Goal: Navigation & Orientation: Understand site structure

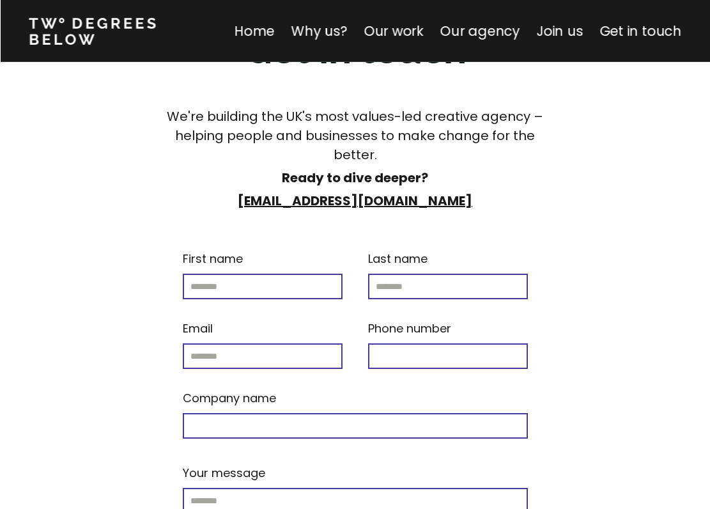
scroll to position [7557, 0]
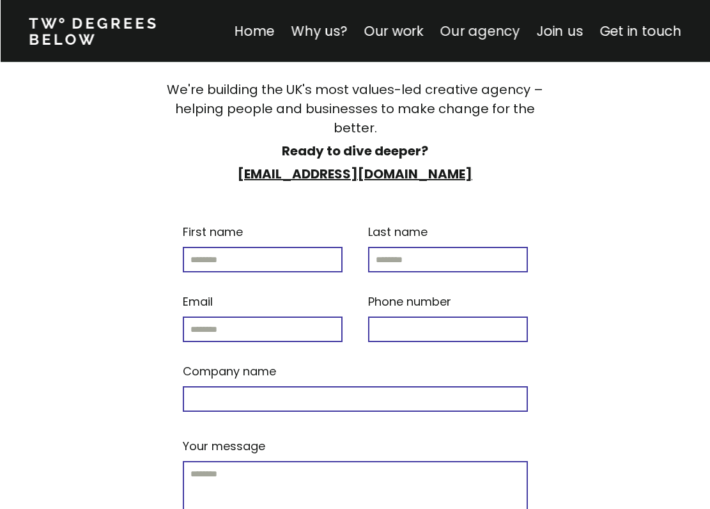
click at [487, 27] on link "Our agency" at bounding box center [480, 31] width 80 height 19
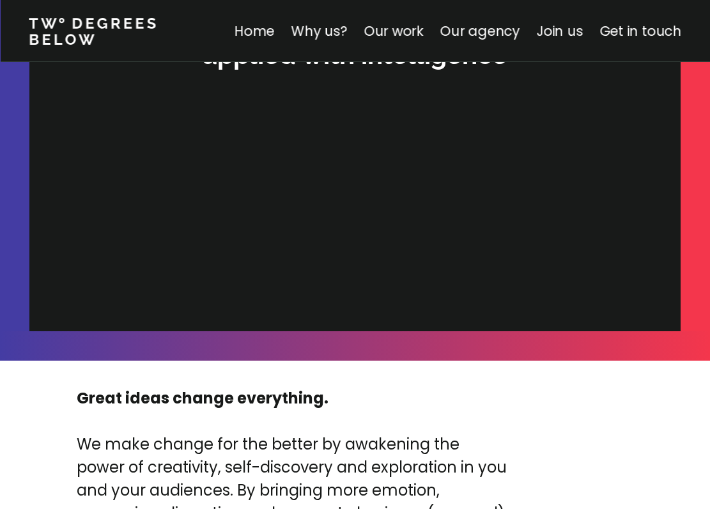
scroll to position [4020, 0]
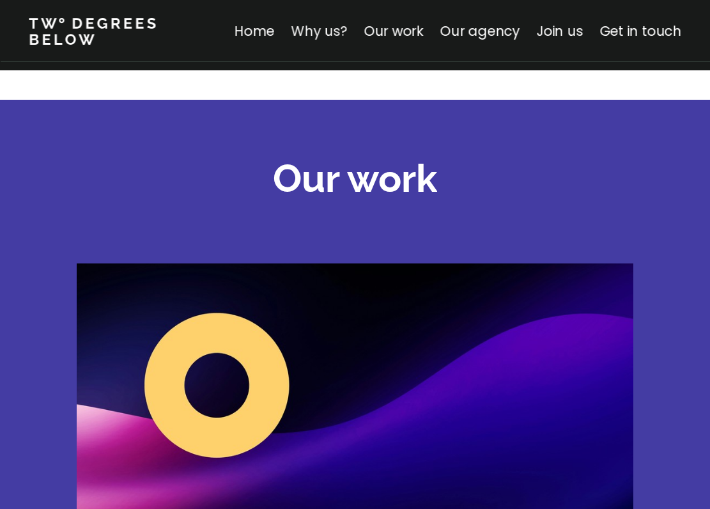
click at [331, 31] on link "Why us?" at bounding box center [319, 31] width 56 height 19
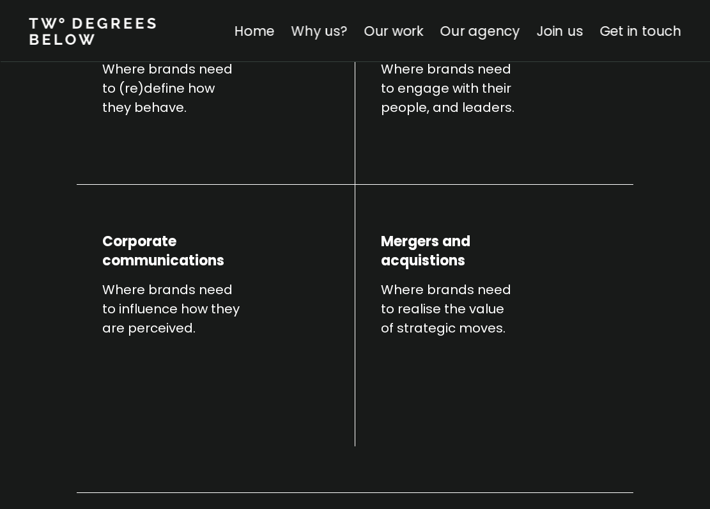
scroll to position [448, 0]
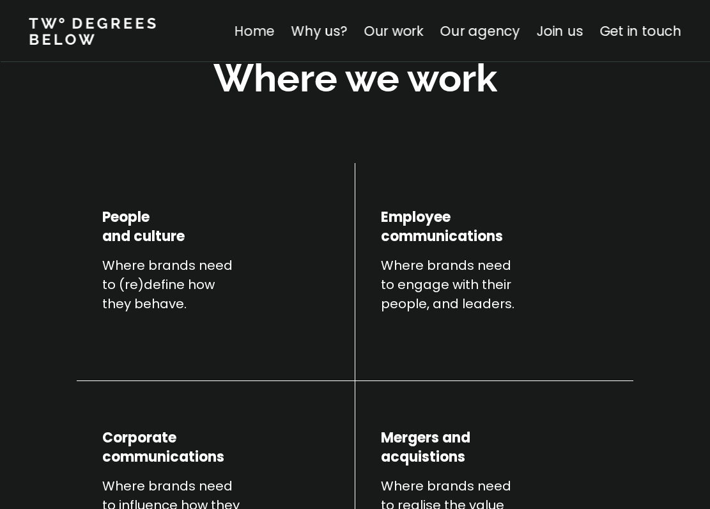
click at [269, 32] on link "Home" at bounding box center [254, 31] width 40 height 19
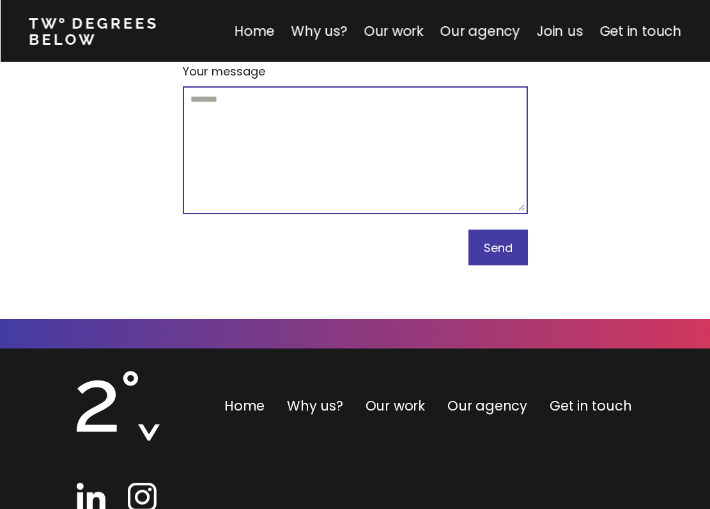
scroll to position [7932, 0]
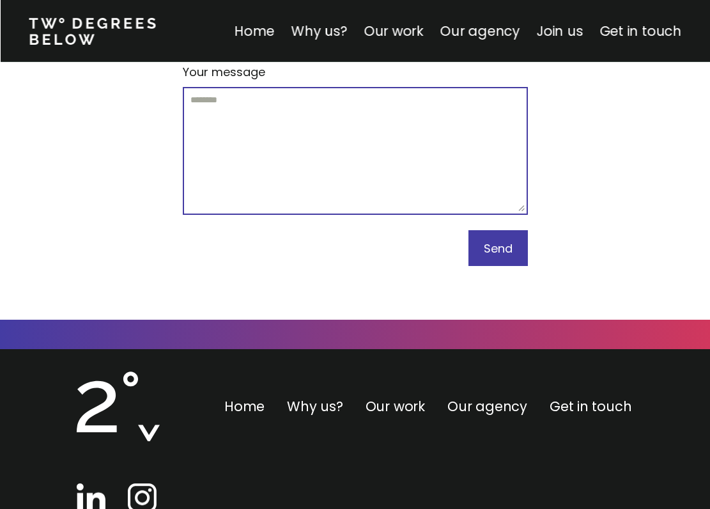
click at [146, 483] on img at bounding box center [142, 497] width 29 height 29
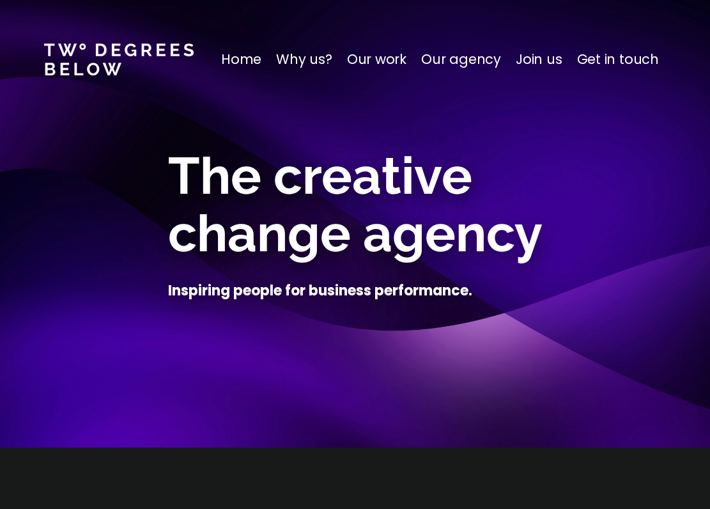
scroll to position [0, 0]
click at [256, 55] on p "Home" at bounding box center [241, 59] width 40 height 20
click at [317, 49] on p "Why us?" at bounding box center [304, 59] width 56 height 20
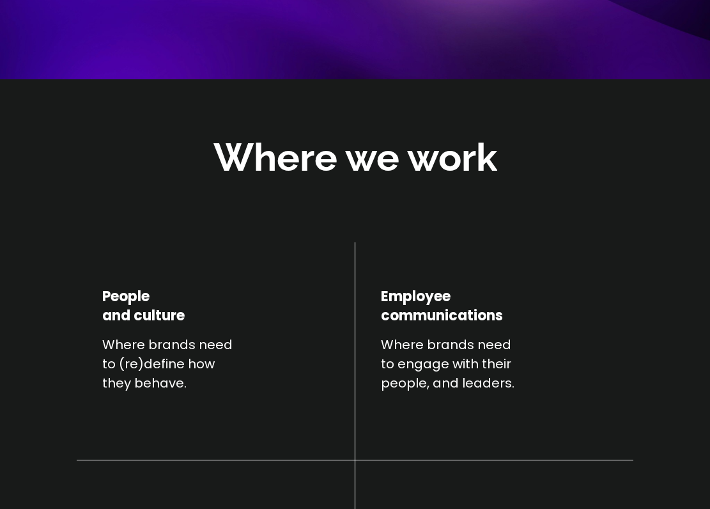
scroll to position [448, 0]
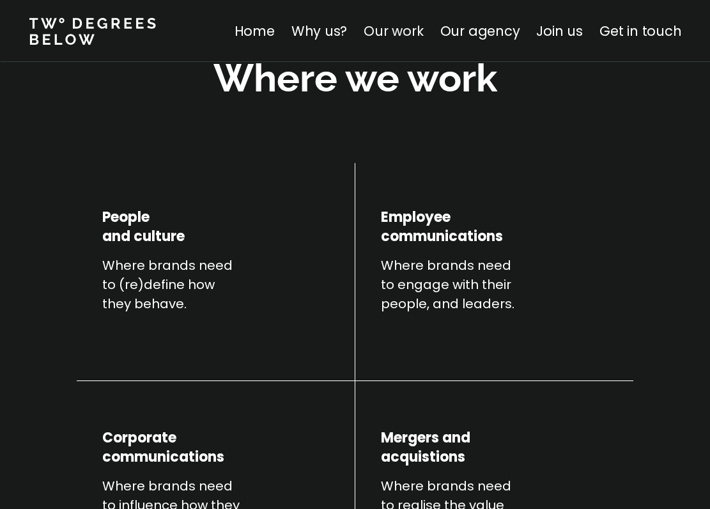
click at [398, 31] on link "Our work" at bounding box center [393, 31] width 59 height 19
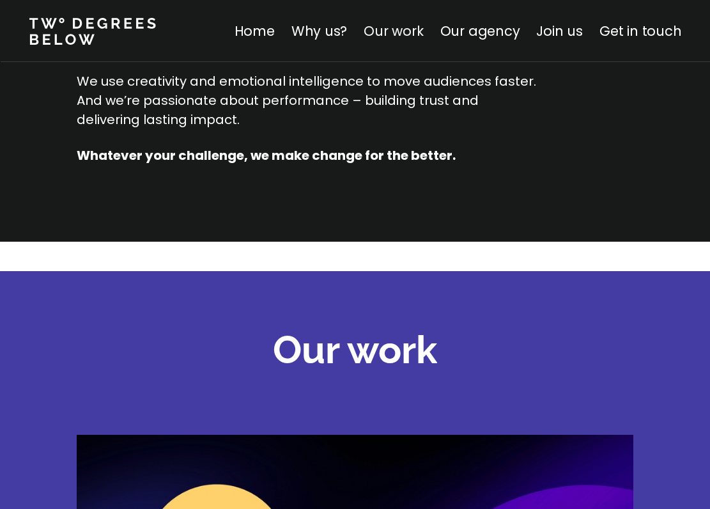
scroll to position [1784, 0]
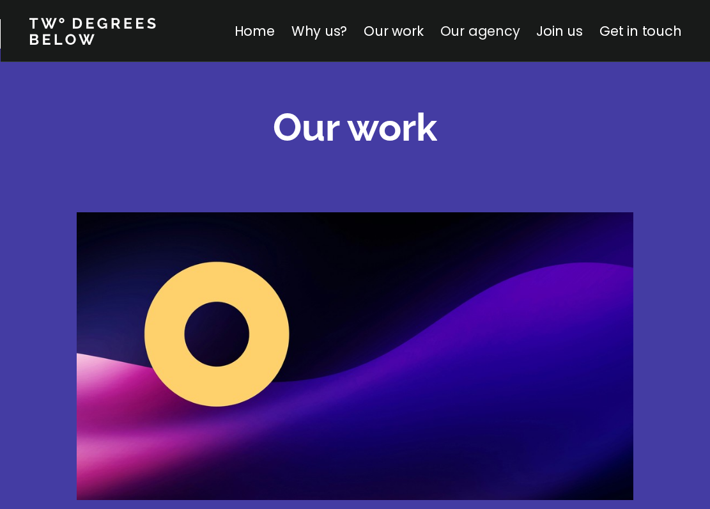
click at [488, 28] on link "Our agency" at bounding box center [480, 31] width 80 height 19
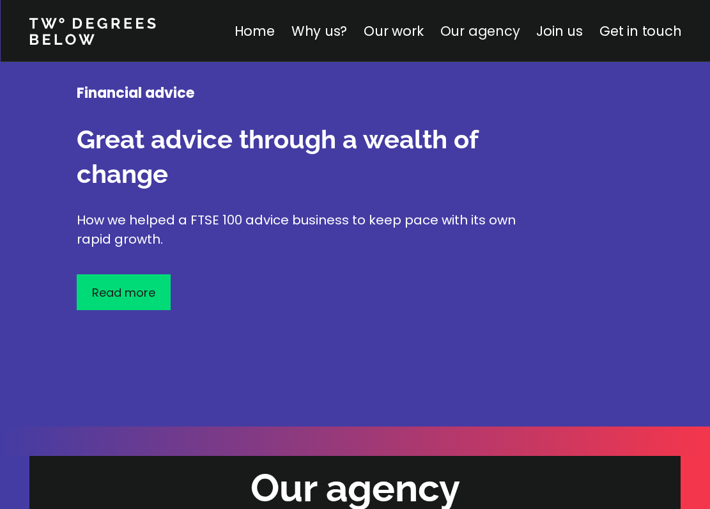
scroll to position [3905, 0]
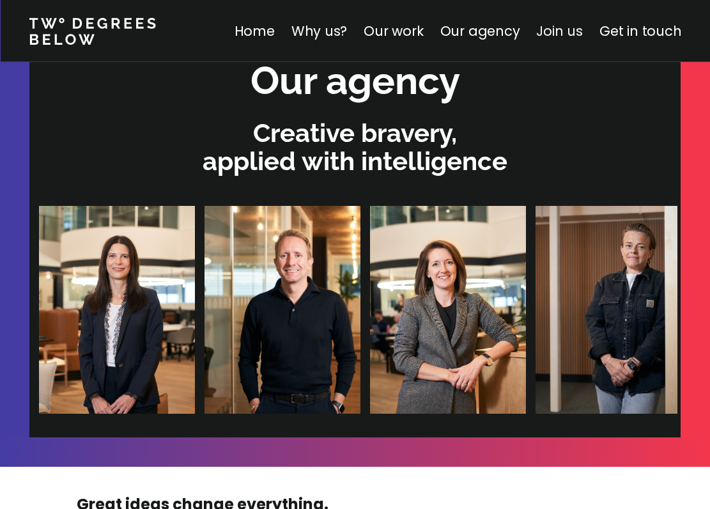
click at [574, 27] on link "Join us" at bounding box center [559, 31] width 47 height 19
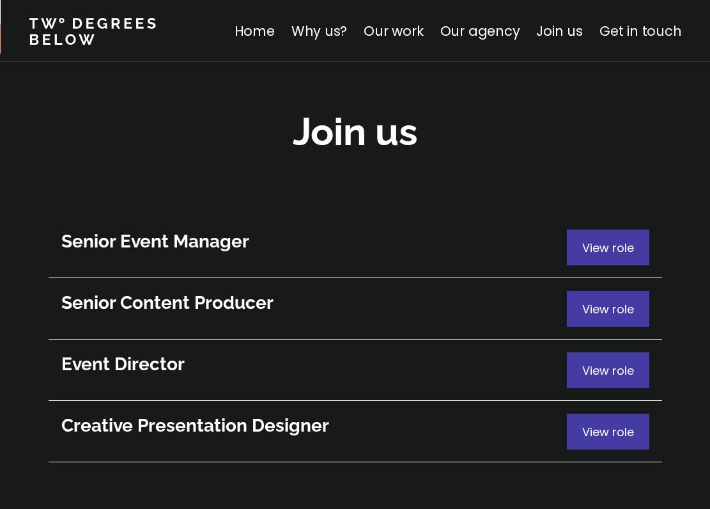
click at [629, 37] on link "Get in touch" at bounding box center [641, 31] width 82 height 19
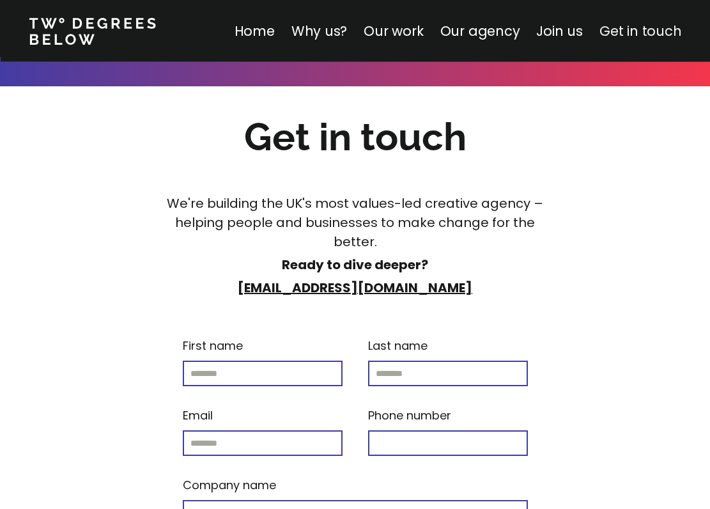
scroll to position [7447, 0]
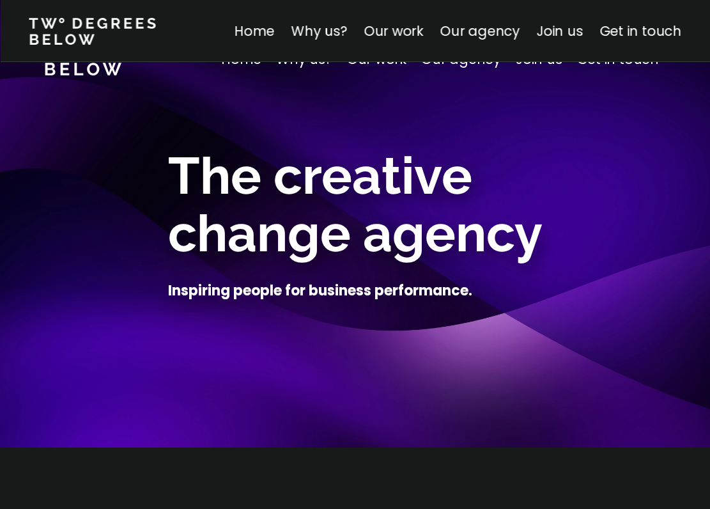
scroll to position [7447, 0]
